Goal: Book appointment/travel/reservation

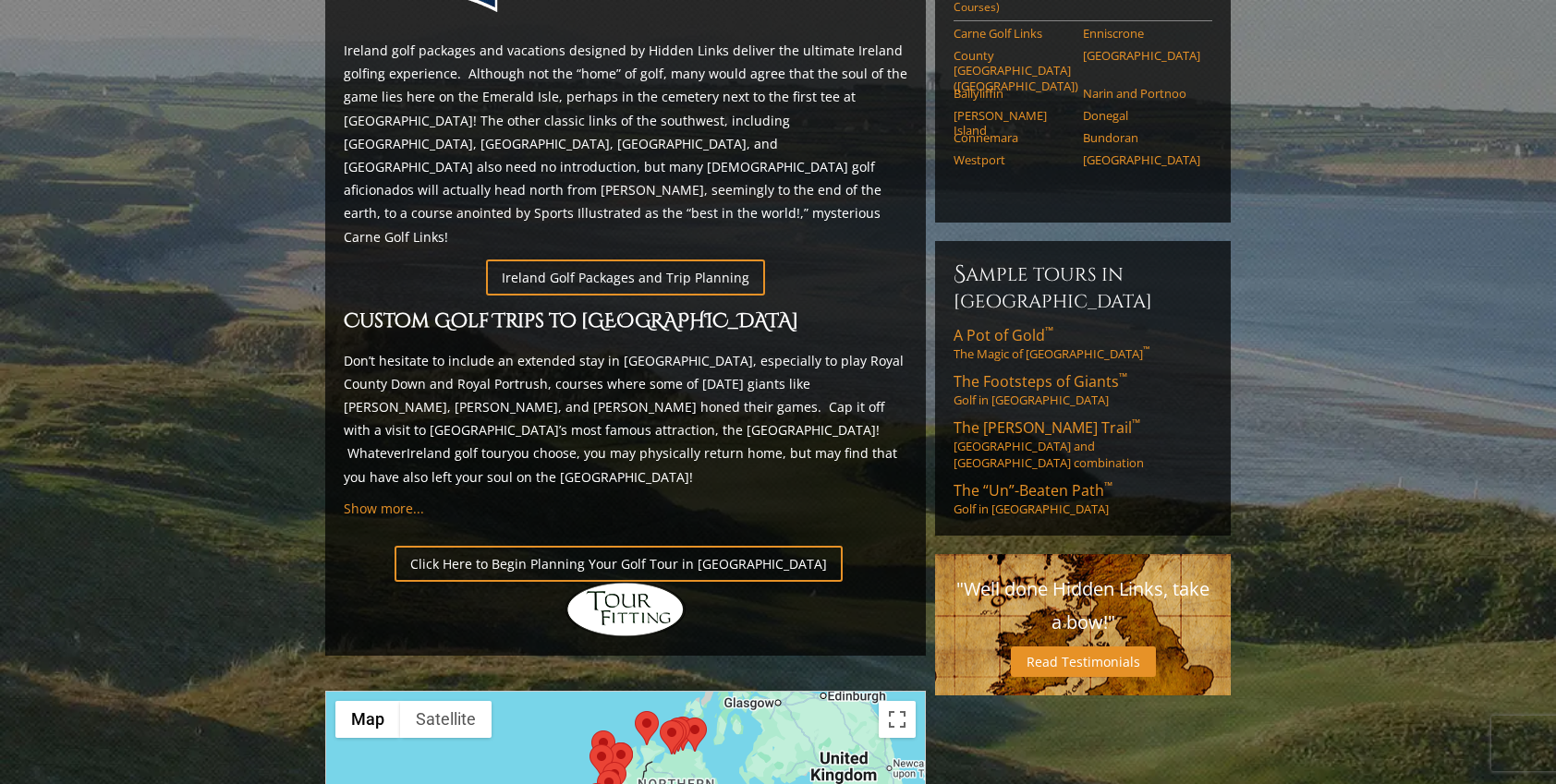
scroll to position [993, 0]
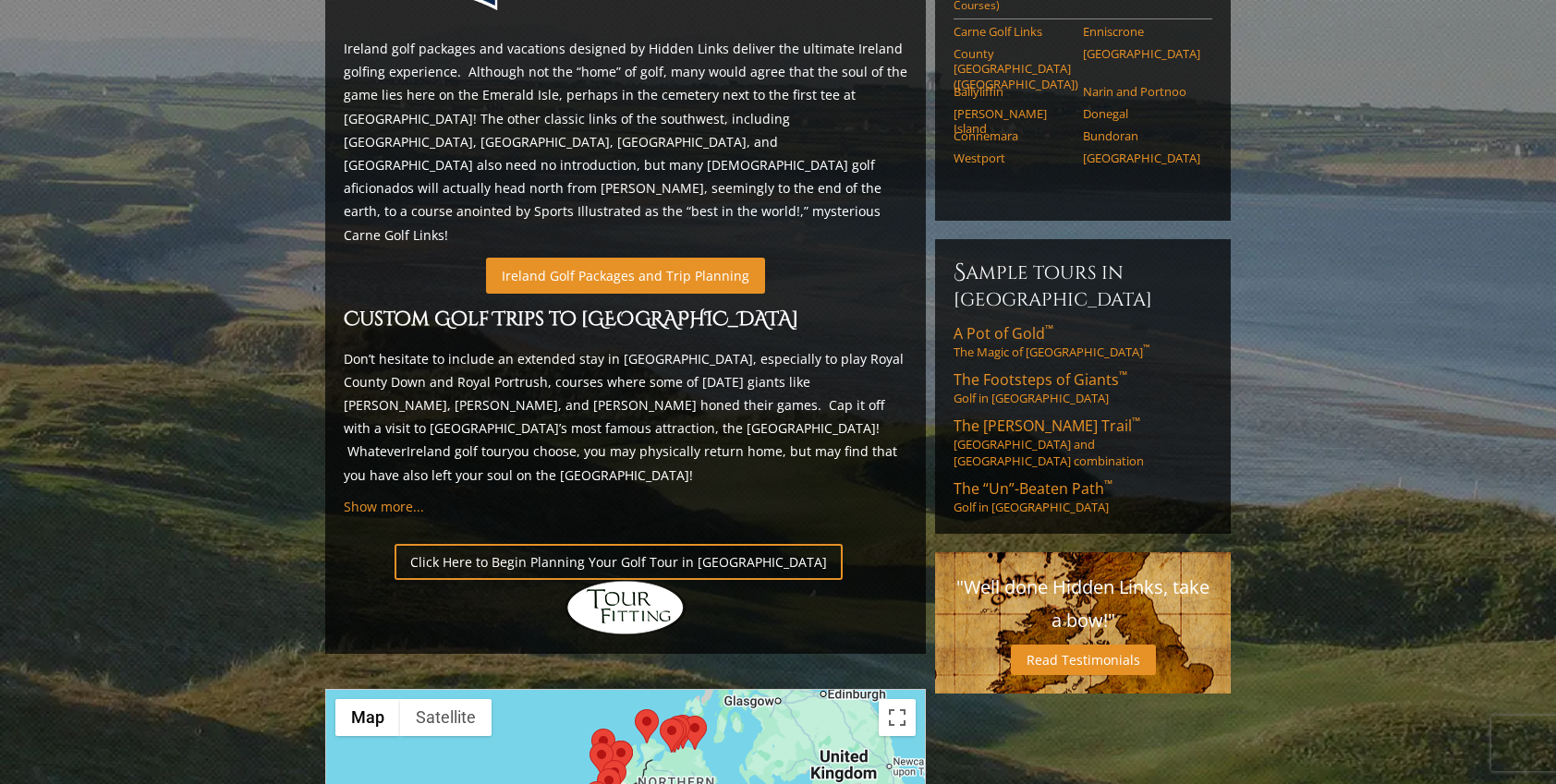
click at [674, 258] on link "Ireland Golf Packages and Trip Planning" at bounding box center [625, 276] width 279 height 36
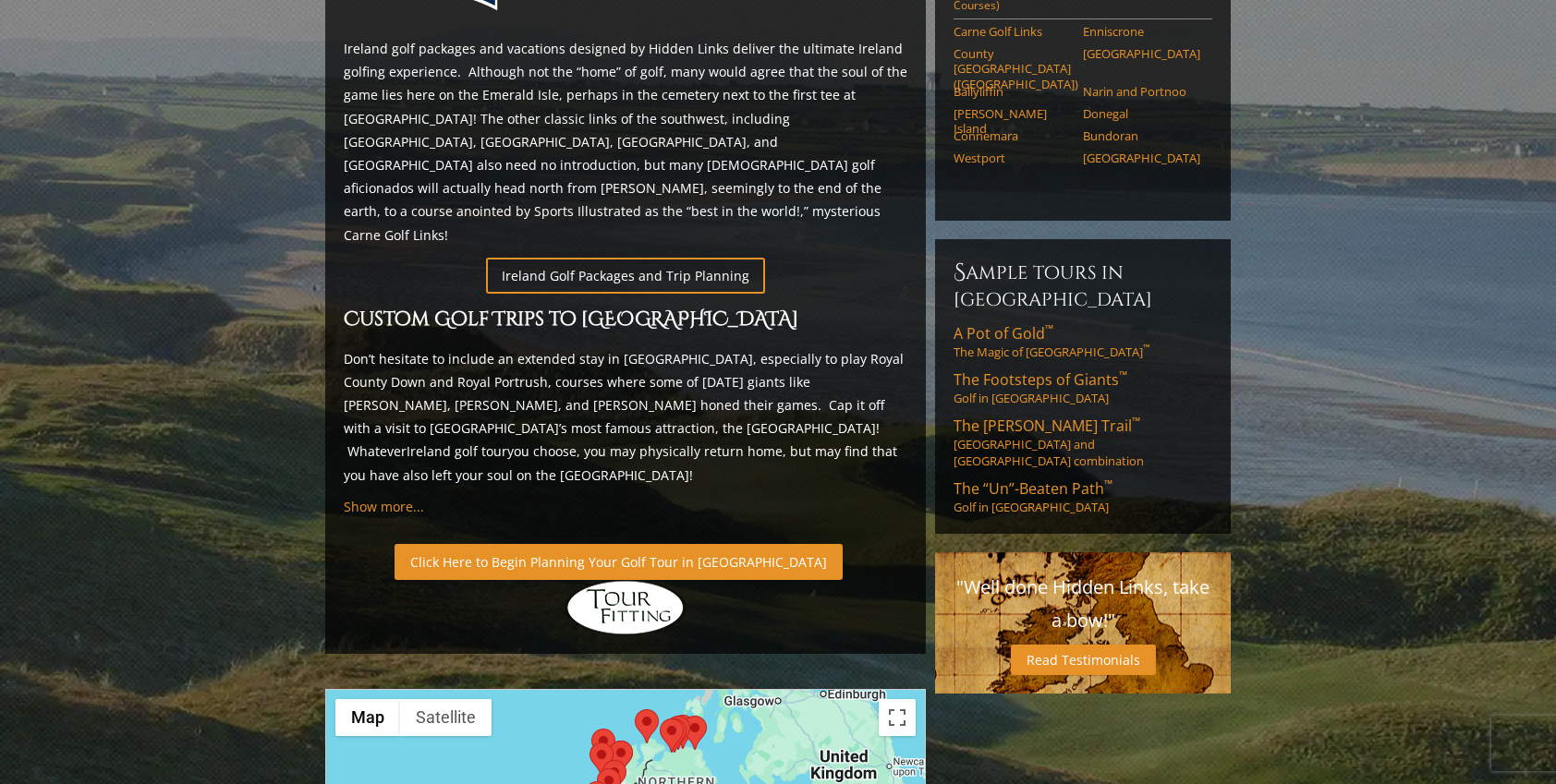
click at [544, 544] on link "Click Here to Begin Planning Your Golf Tour in [GEOGRAPHIC_DATA]" at bounding box center [618, 561] width 448 height 36
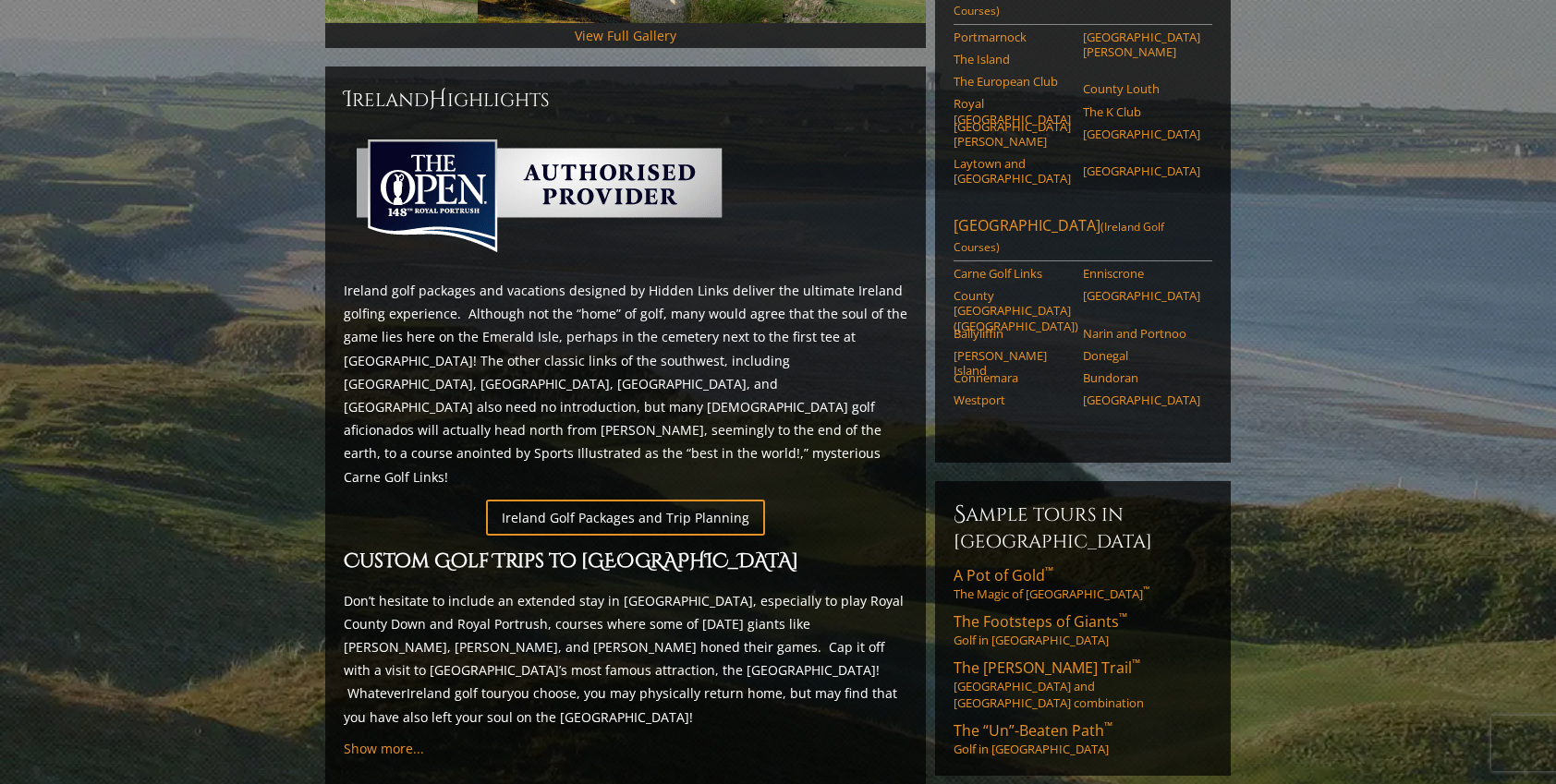
scroll to position [753, 0]
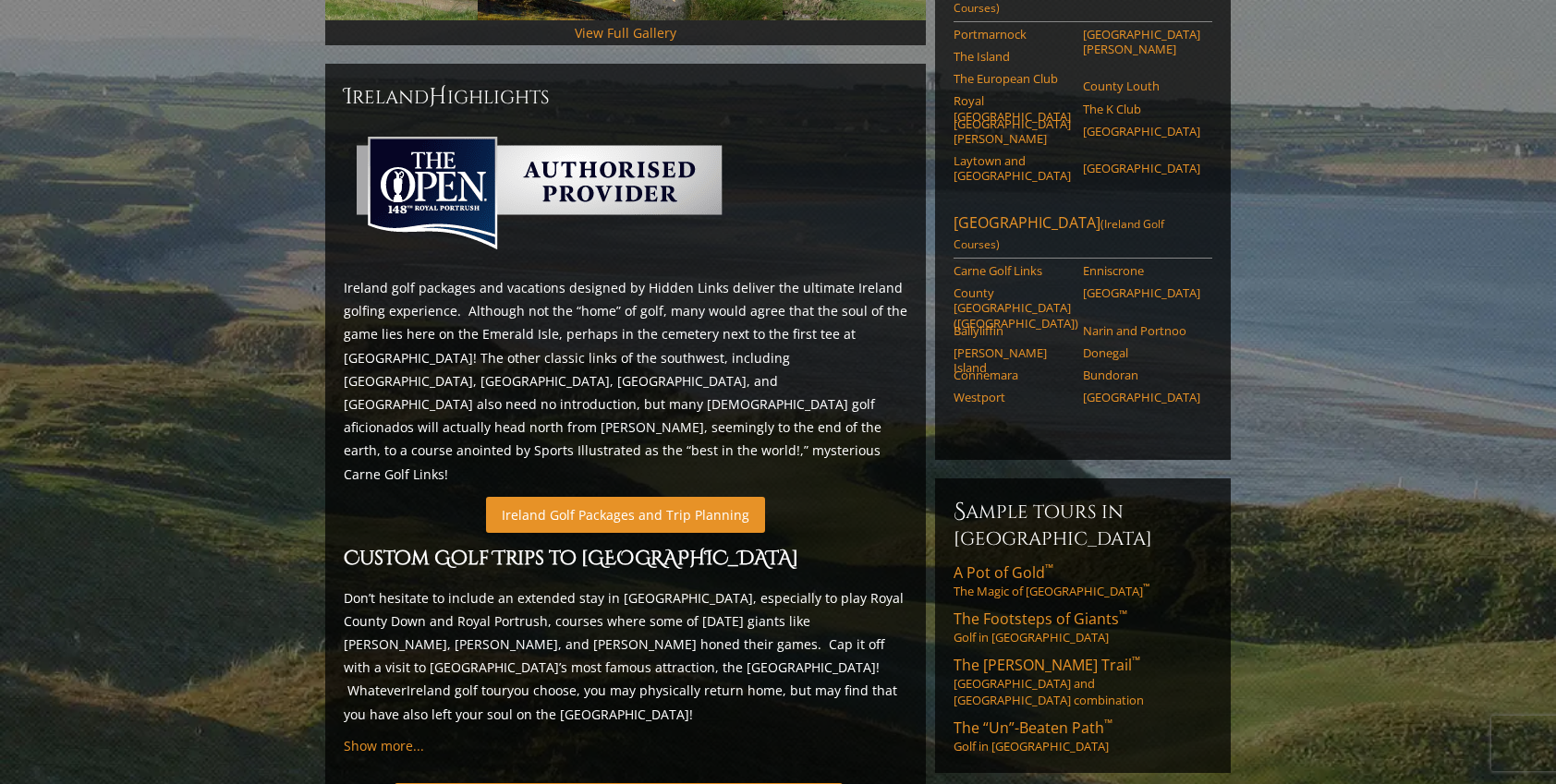
click at [593, 496] on link "Ireland Golf Packages and Trip Planning" at bounding box center [625, 514] width 279 height 36
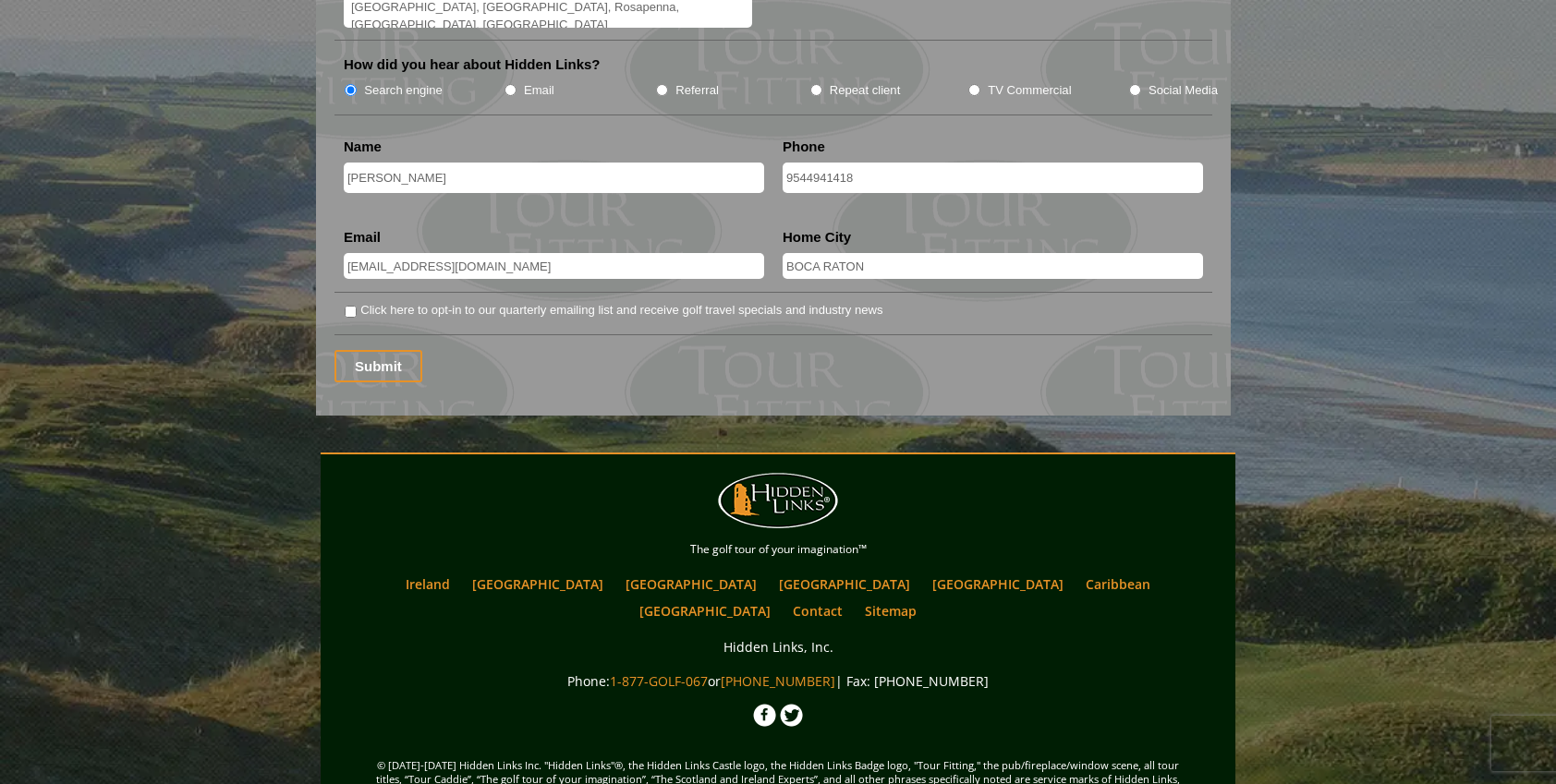
scroll to position [2513, 0]
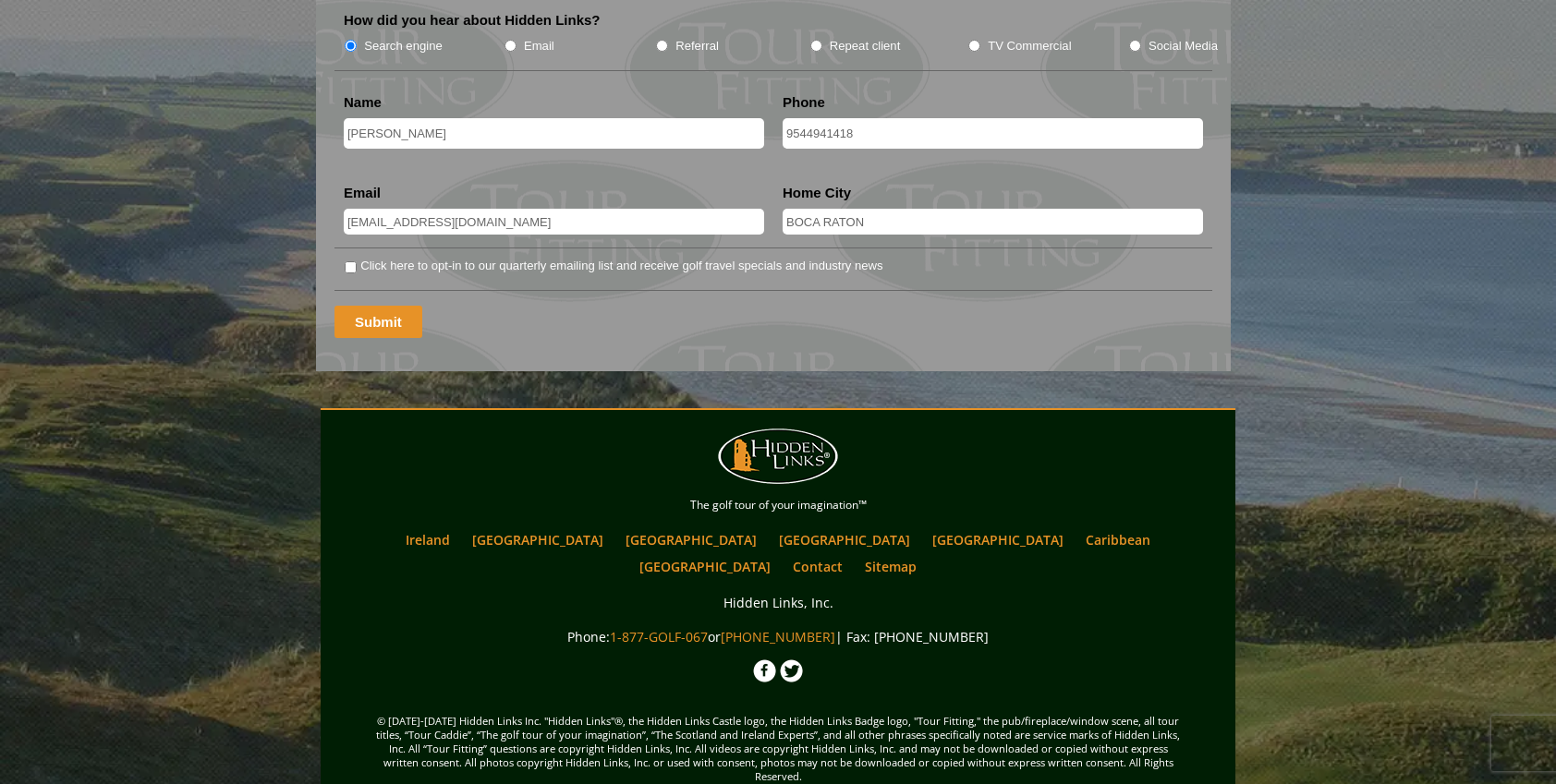
click at [384, 305] on input "Submit" at bounding box center [377, 321] width 88 height 33
